Goal: Register for event/course

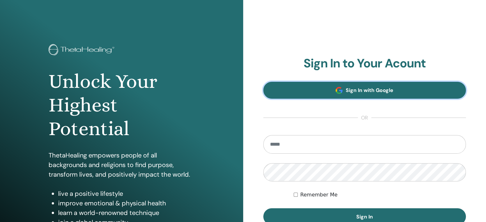
click at [344, 93] on link "Sign In with Google" at bounding box center [364, 90] width 203 height 17
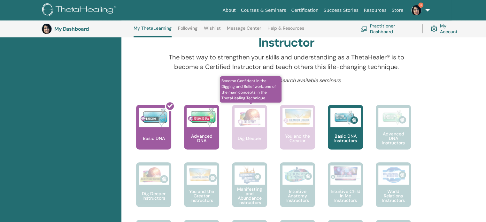
scroll to position [208, 0]
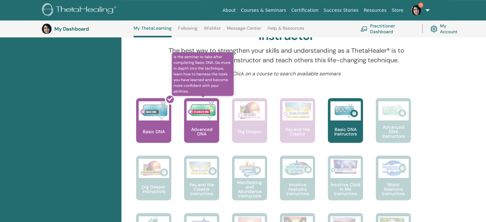
click at [206, 126] on div "Advanced DNA" at bounding box center [201, 120] width 35 height 45
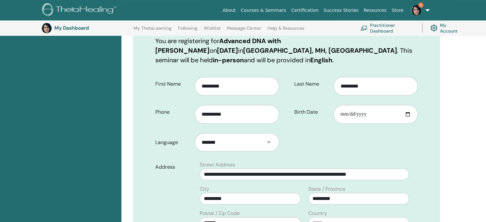
scroll to position [111, 0]
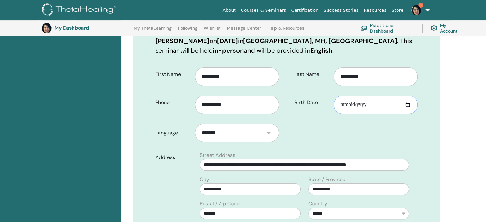
click at [409, 105] on input "Birth Date" at bounding box center [376, 105] width 84 height 19
type input "**********"
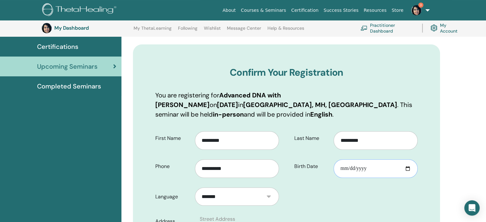
scroll to position [271, 0]
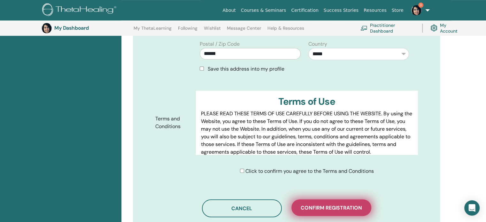
click at [330, 208] on span "Confirm registration" at bounding box center [331, 207] width 61 height 7
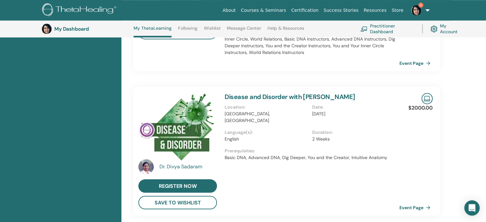
scroll to position [592, 0]
